Goal: Information Seeking & Learning: Learn about a topic

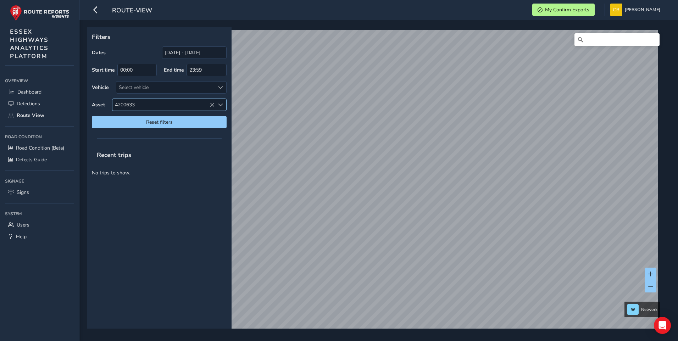
click at [128, 105] on span "4200633" at bounding box center [163, 105] width 102 height 12
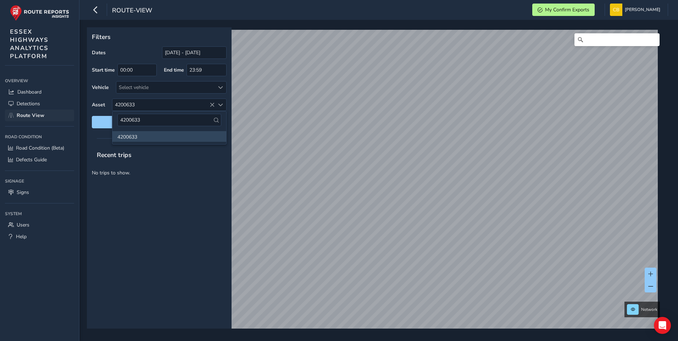
drag, startPoint x: 148, startPoint y: 118, endPoint x: 70, endPoint y: 120, distance: 78.0
click at [70, 120] on body "route-view My Confirm Exports [PERSON_NAME] Colour Scheme: Dark Dim Light Logou…" at bounding box center [339, 170] width 678 height 341
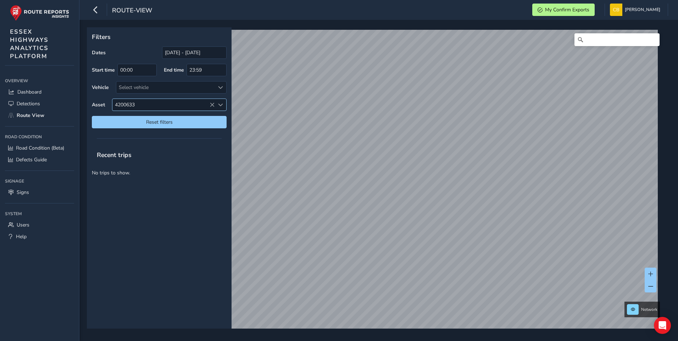
click at [166, 105] on span "4200633" at bounding box center [163, 105] width 102 height 12
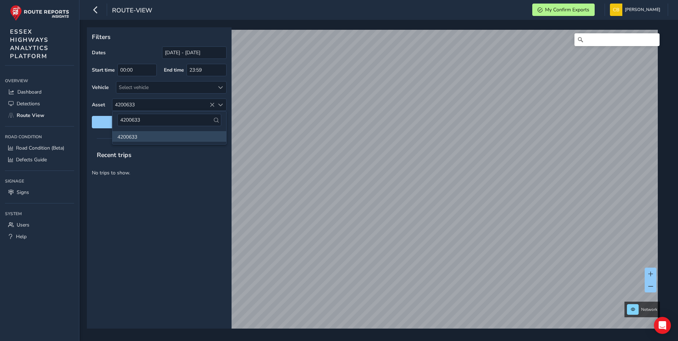
drag, startPoint x: 148, startPoint y: 121, endPoint x: 83, endPoint y: 119, distance: 64.9
click at [83, 119] on body "route-view My Confirm Exports [PERSON_NAME] Colour Scheme: Dark Dim Light Logou…" at bounding box center [339, 170] width 678 height 341
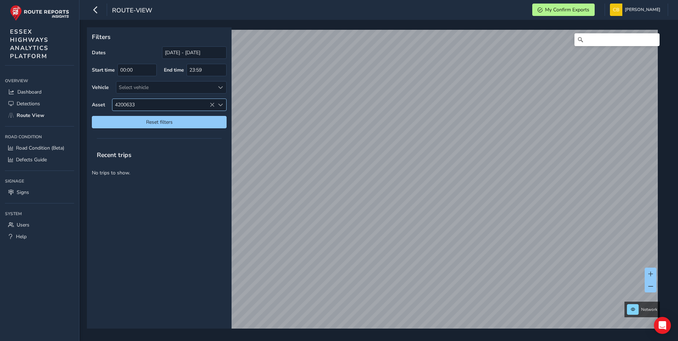
click at [213, 103] on icon at bounding box center [212, 104] width 5 height 5
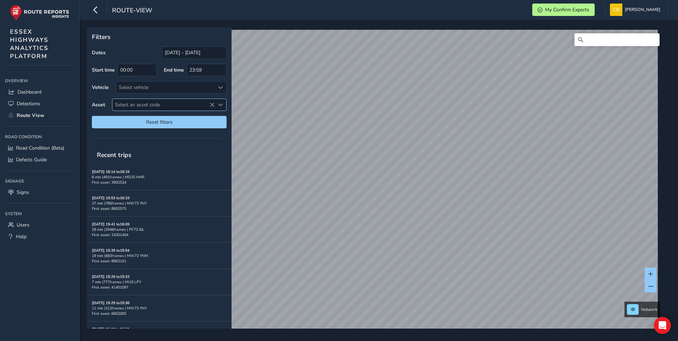
click at [152, 102] on span "Select an asset code" at bounding box center [163, 105] width 102 height 12
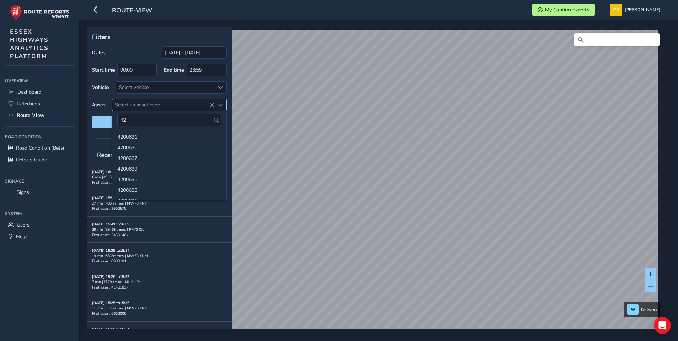
type input "4"
type input "39900398"
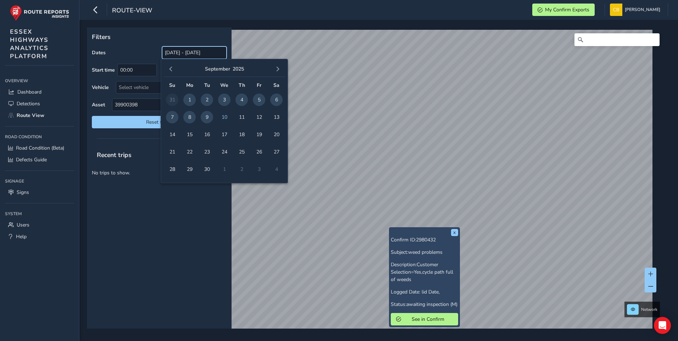
click at [179, 50] on input "[DATE] - [DATE]" at bounding box center [194, 52] width 65 height 12
click at [169, 69] on span "button" at bounding box center [170, 69] width 5 height 5
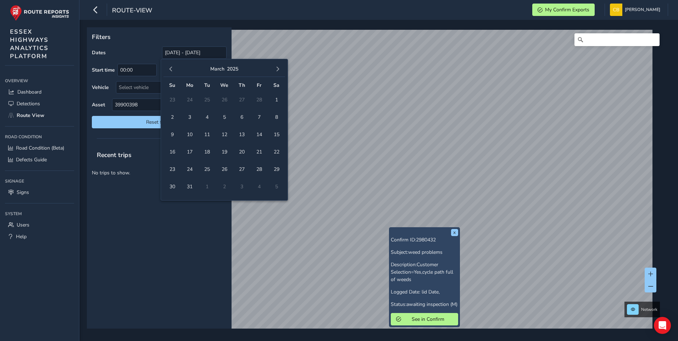
click at [169, 69] on span "button" at bounding box center [170, 69] width 5 height 5
click at [223, 97] on span "1" at bounding box center [224, 100] width 12 height 12
click at [276, 68] on span "button" at bounding box center [277, 69] width 5 height 5
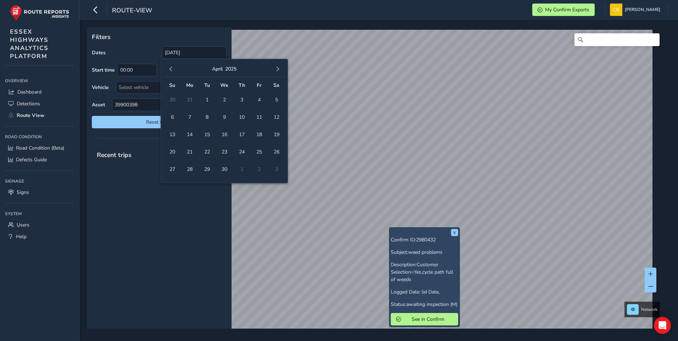
click at [276, 68] on span "button" at bounding box center [277, 69] width 5 height 5
click at [223, 116] on span "10" at bounding box center [224, 117] width 12 height 12
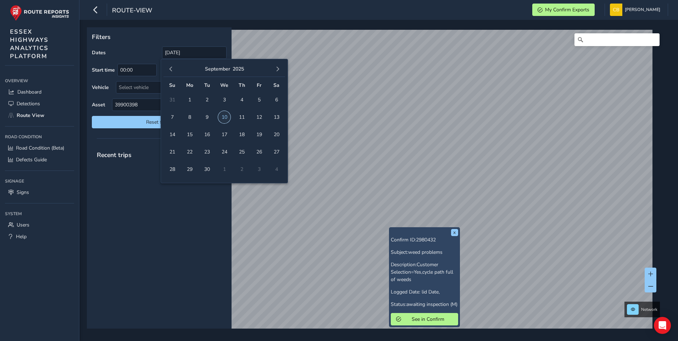
type input "[DATE] - [DATE]"
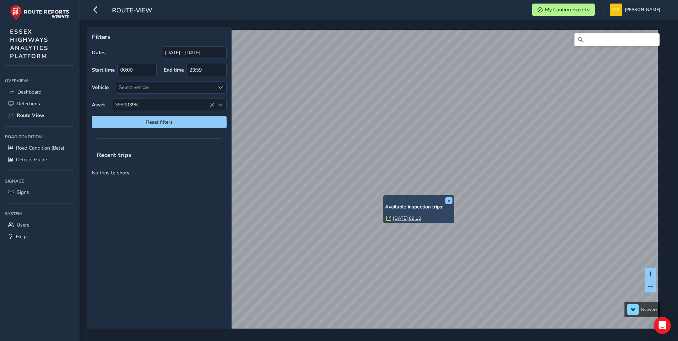
click at [404, 217] on link "[DATE] 09:10" at bounding box center [407, 218] width 28 height 6
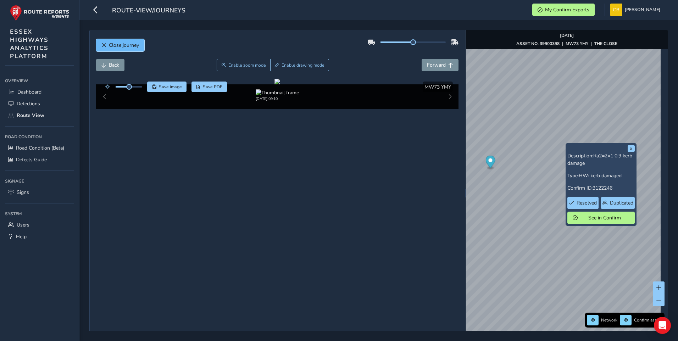
click at [114, 45] on span "Close journey" at bounding box center [124, 45] width 30 height 7
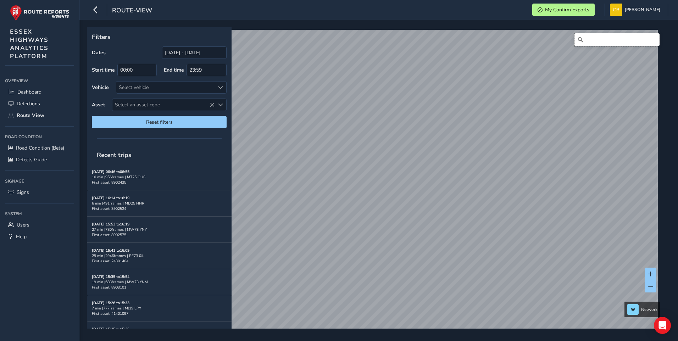
click at [614, 37] on input "Search" at bounding box center [616, 39] width 85 height 13
click at [616, 41] on input "old road harlo" at bounding box center [616, 39] width 85 height 13
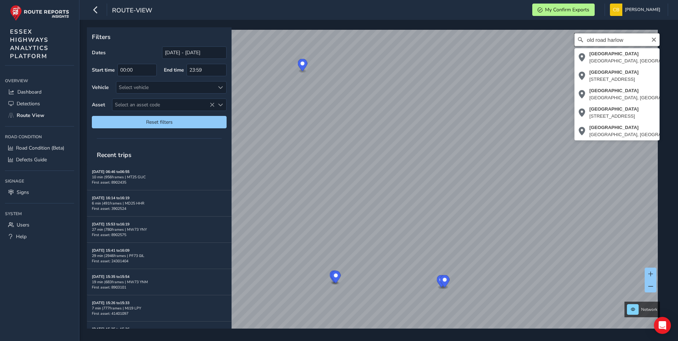
click at [625, 41] on input "old road harlow" at bounding box center [616, 39] width 85 height 13
type input "[STREET_ADDRESS]"
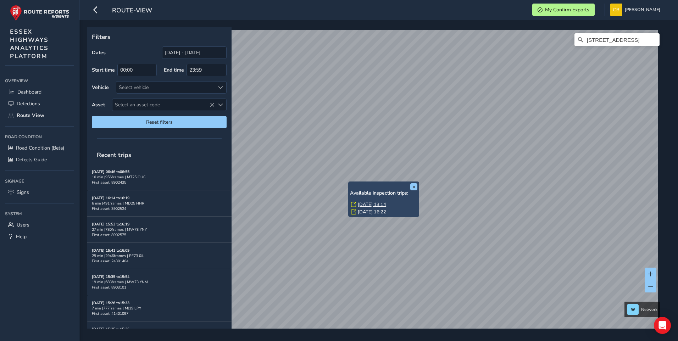
click at [381, 202] on link "[DATE] 13:14" at bounding box center [372, 204] width 28 height 6
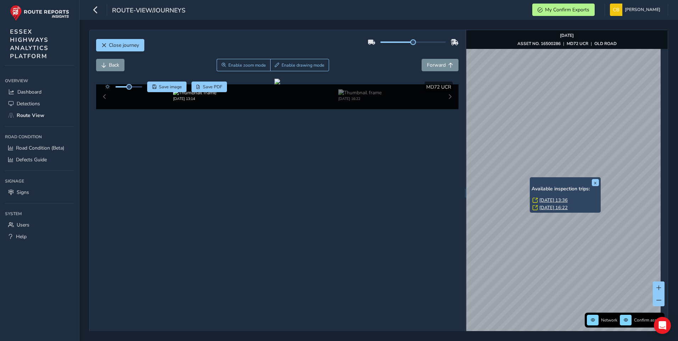
click at [553, 199] on link "[DATE] 13:36" at bounding box center [553, 200] width 28 height 6
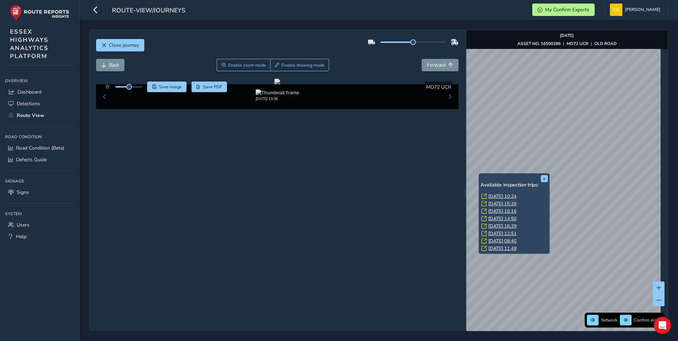
click at [479, 173] on div "x Available inspection trips: [DATE] 10:24 [DATE] 15:29 [DATE] 16:16 [DATE] 14:…" at bounding box center [514, 213] width 71 height 80
click at [496, 195] on link "[DATE] 10:24" at bounding box center [502, 196] width 28 height 6
click at [508, 195] on link "[DATE] 10:24" at bounding box center [502, 196] width 28 height 6
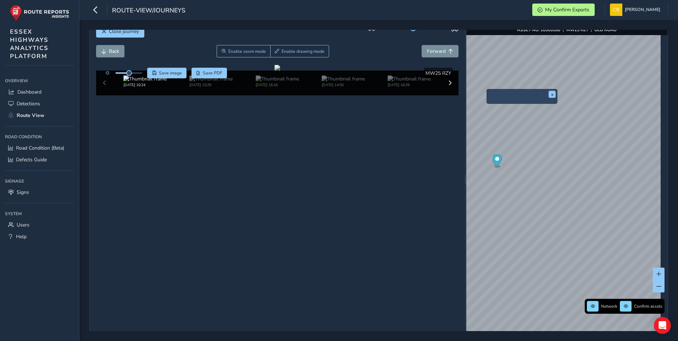
scroll to position [25, 0]
